Goal: Check status: Check status

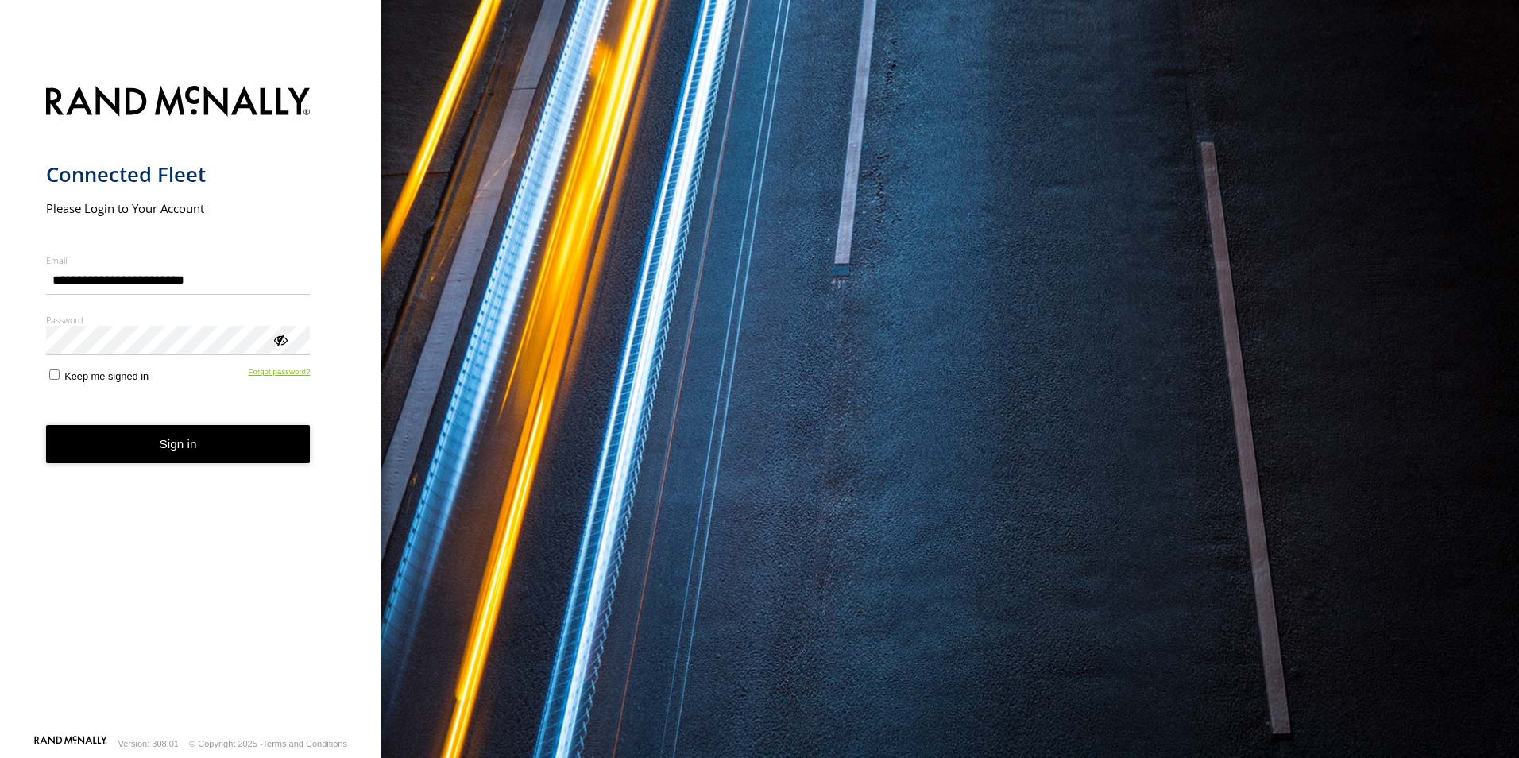
type input "**********"
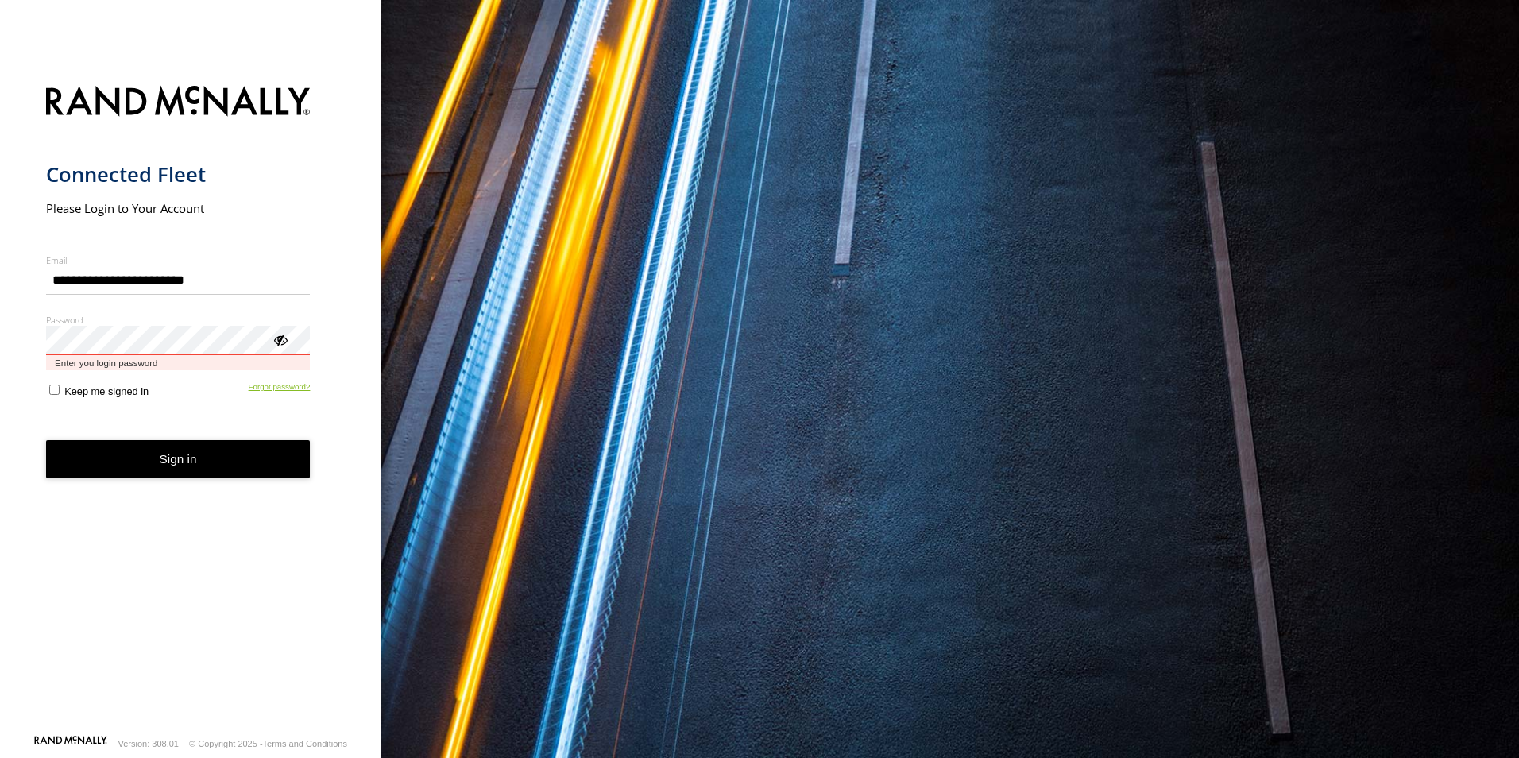
click at [46, 440] on button "Sign in" at bounding box center [178, 459] width 265 height 39
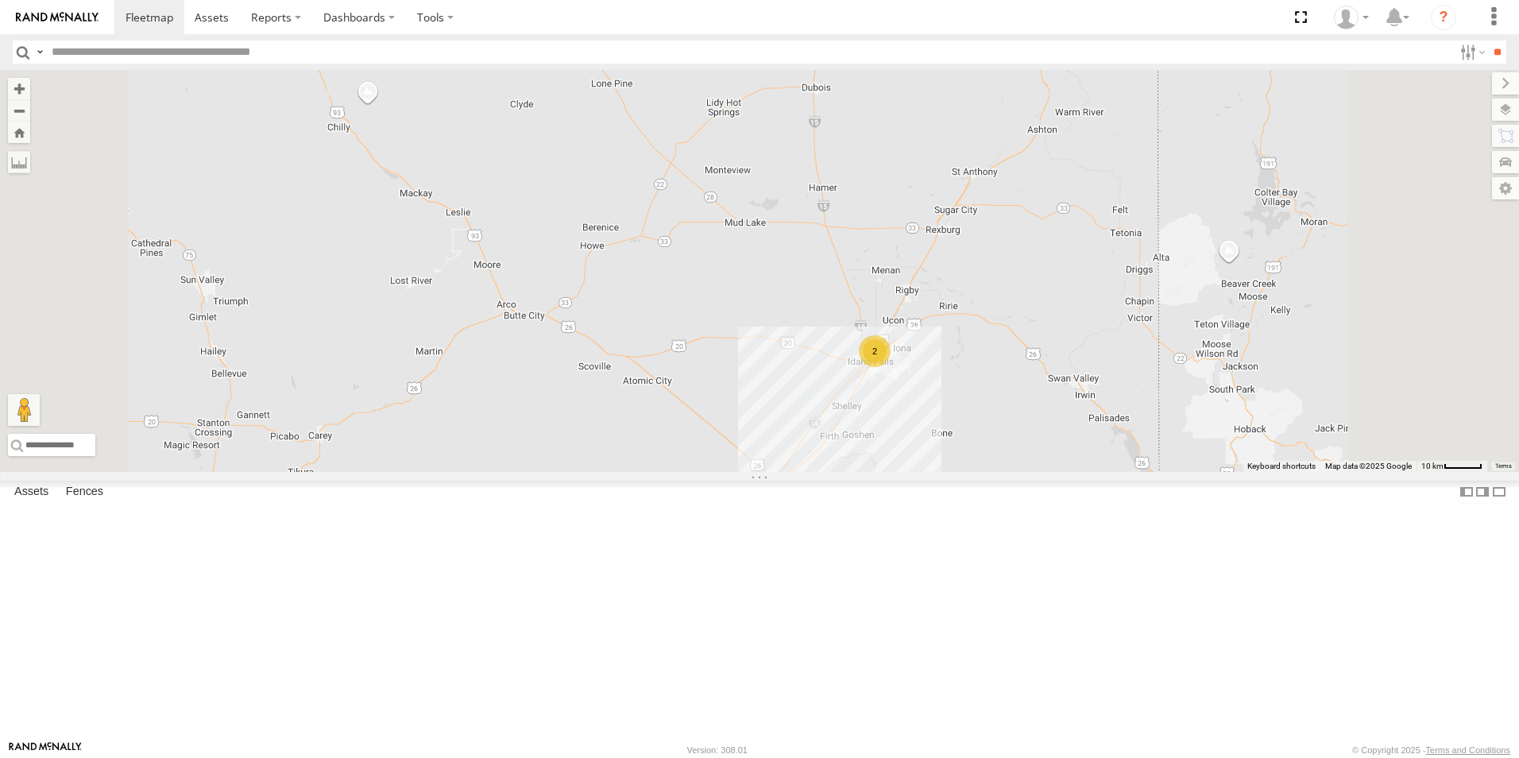
click at [891, 367] on div "2" at bounding box center [875, 351] width 32 height 32
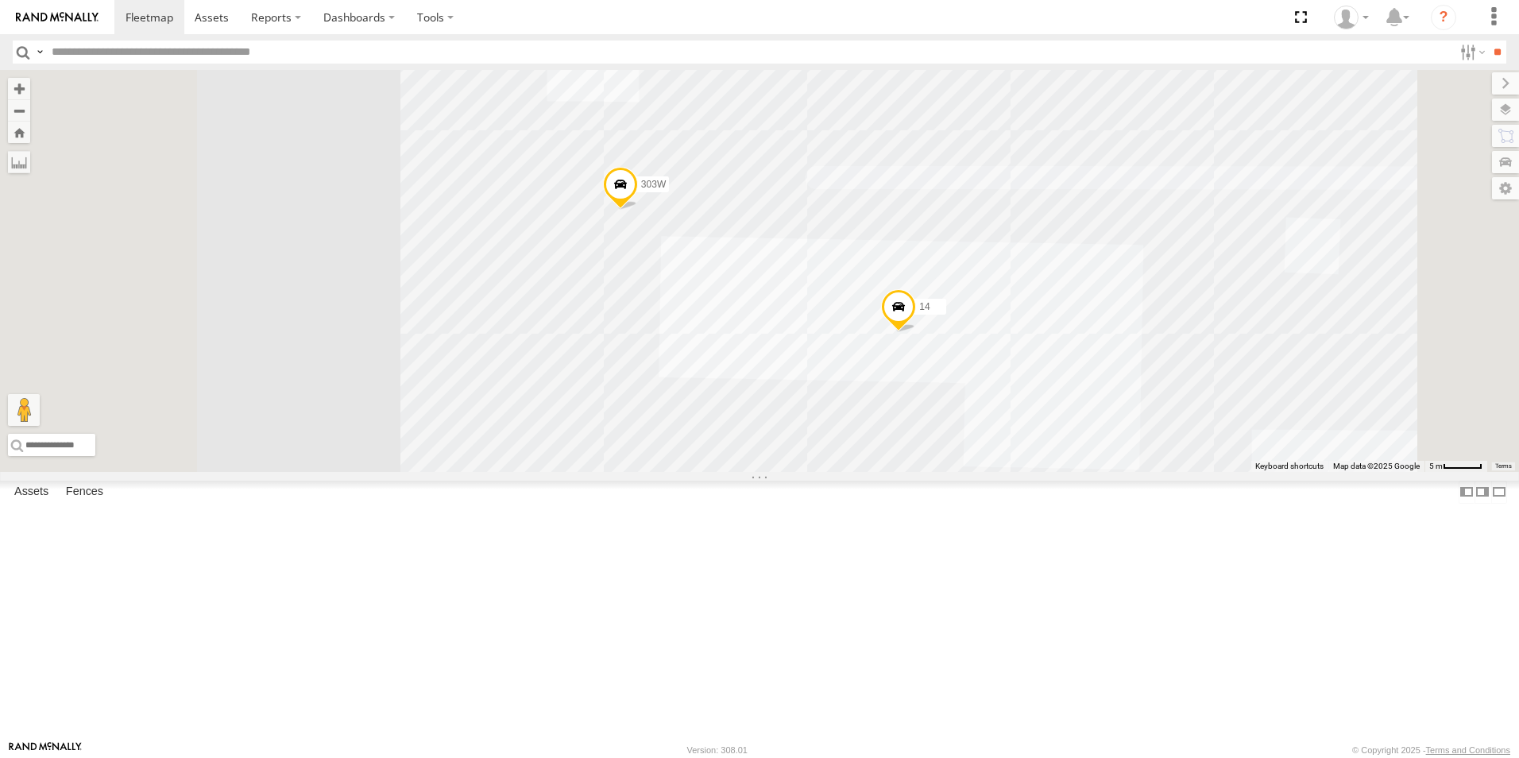
click at [1029, 472] on div "152 1496 208 307W 209-CAL T-199 D 119-CAM 222H 14 303W" at bounding box center [759, 271] width 1519 height 402
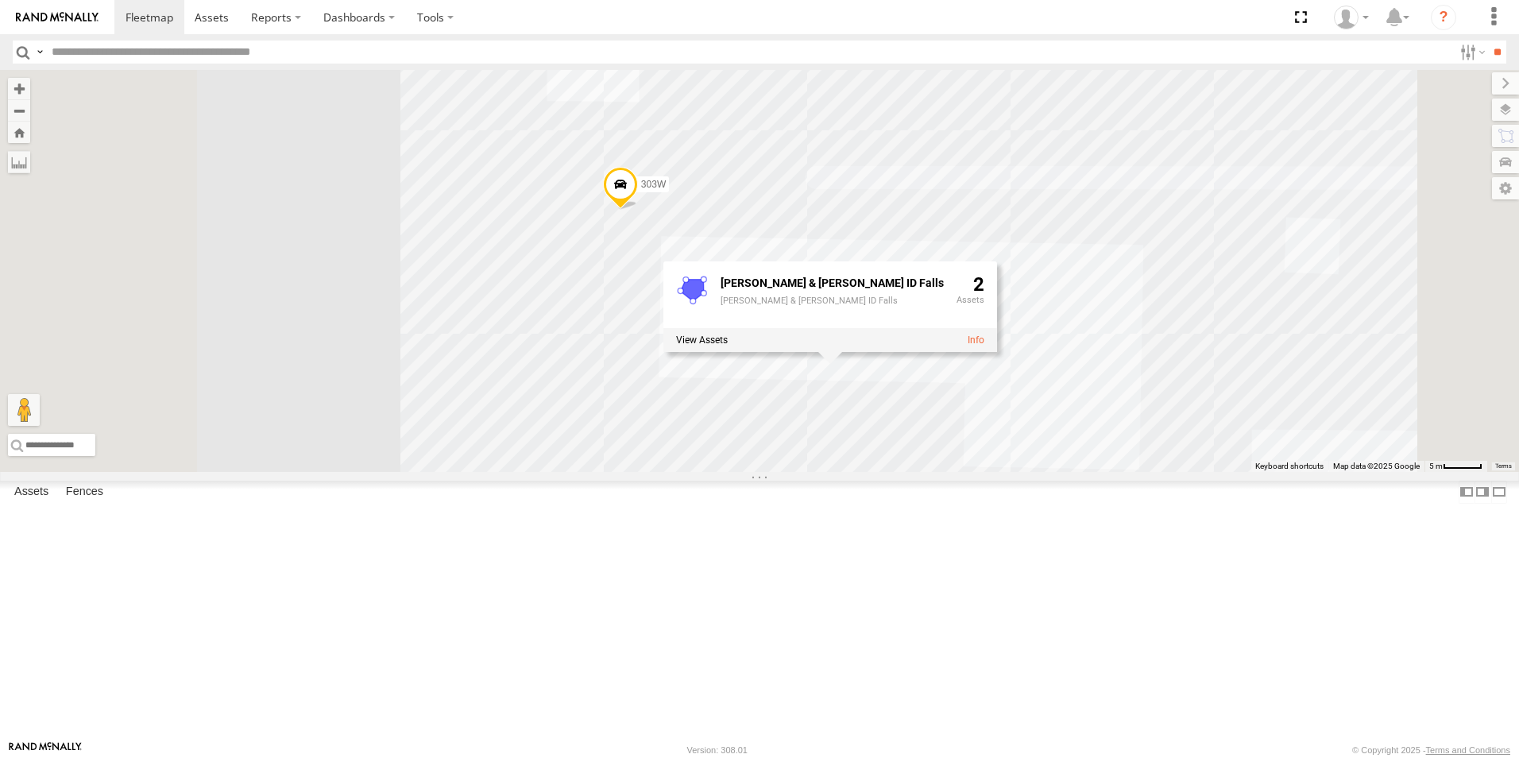
click at [567, 460] on div "152 1496 208 307W 209-CAL T-199 D 119-CAM 222H 14 303W Conrad & Bischoff ID Fal…" at bounding box center [759, 271] width 1519 height 402
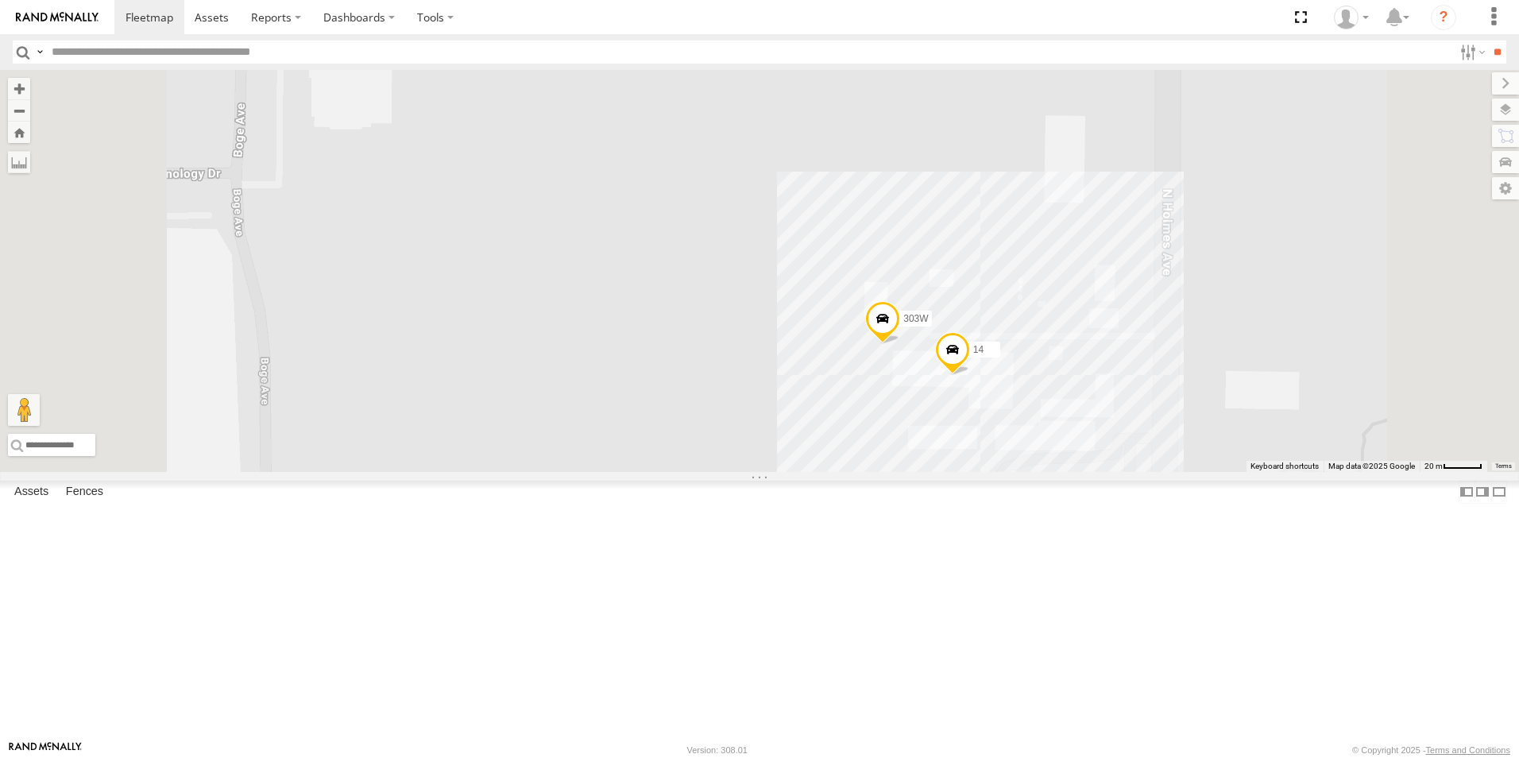
click at [900, 344] on span at bounding box center [882, 322] width 35 height 43
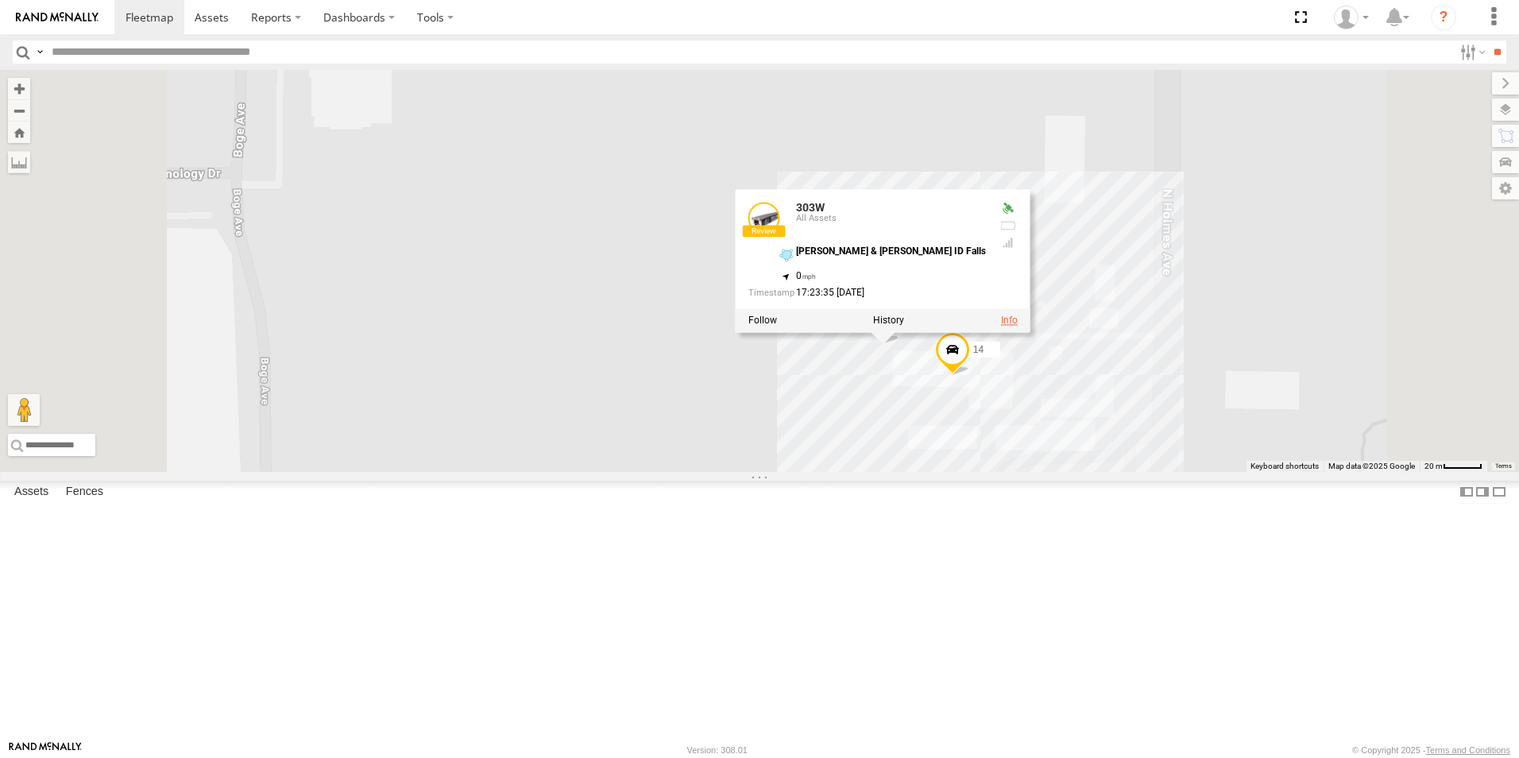
click at [1018, 326] on link at bounding box center [1009, 320] width 17 height 11
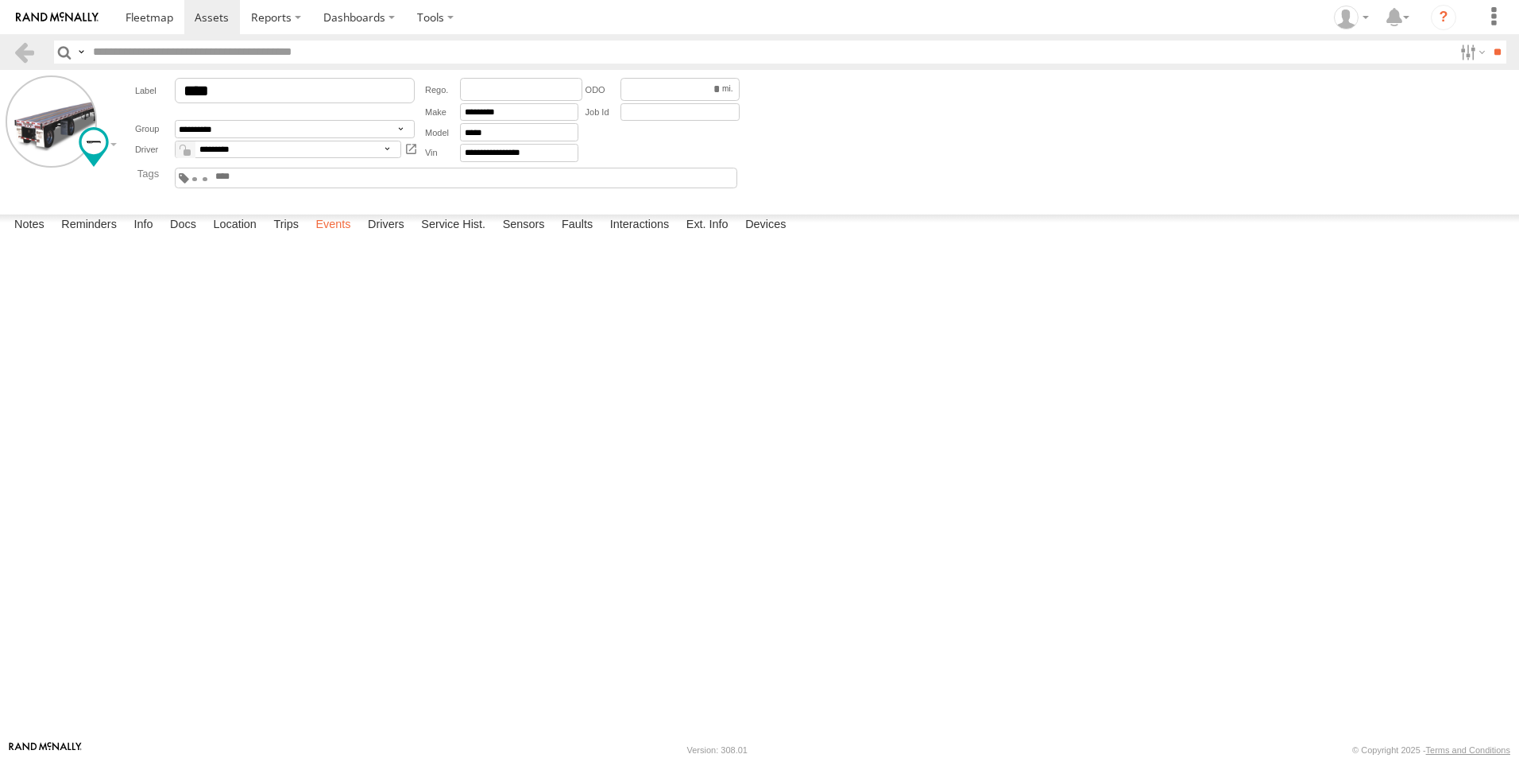
click at [344, 237] on label "Events" at bounding box center [332, 226] width 51 height 22
